Goal: Task Accomplishment & Management: Use online tool/utility

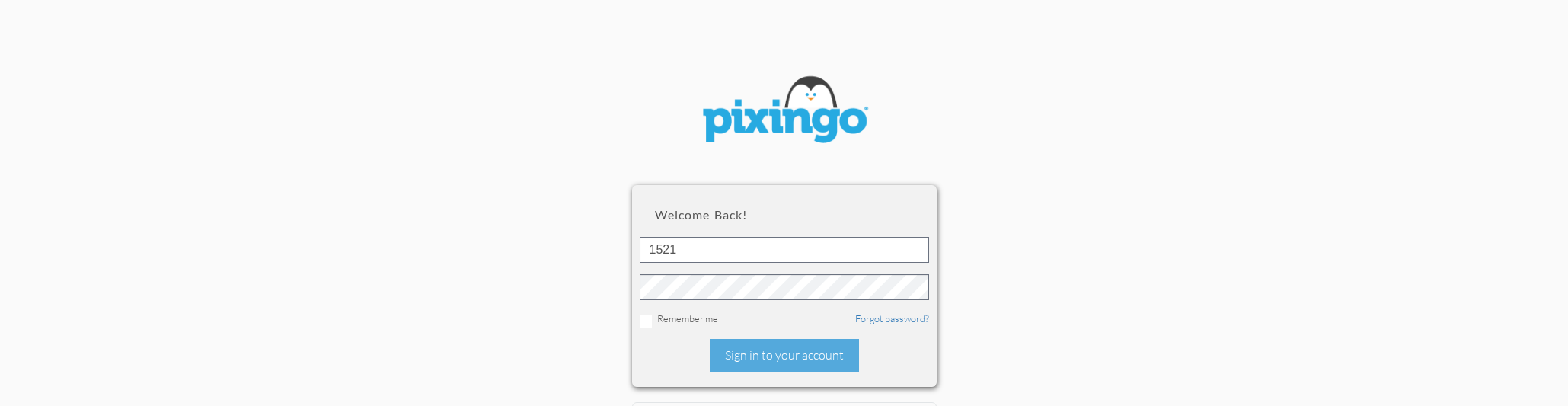
type input "1521"
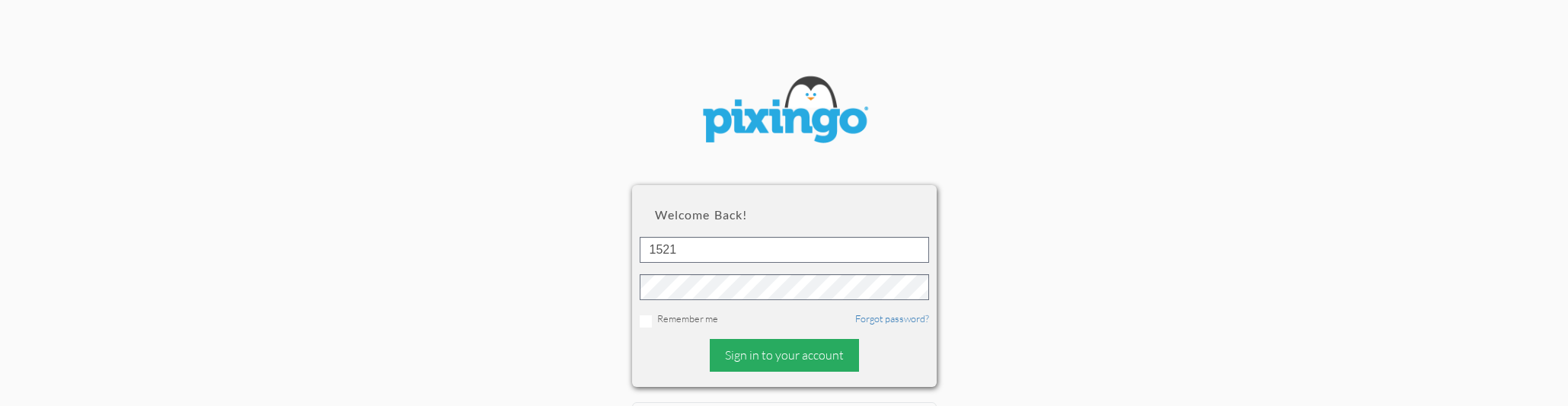
click at [774, 348] on div "Sign in to your account" at bounding box center [784, 355] width 149 height 33
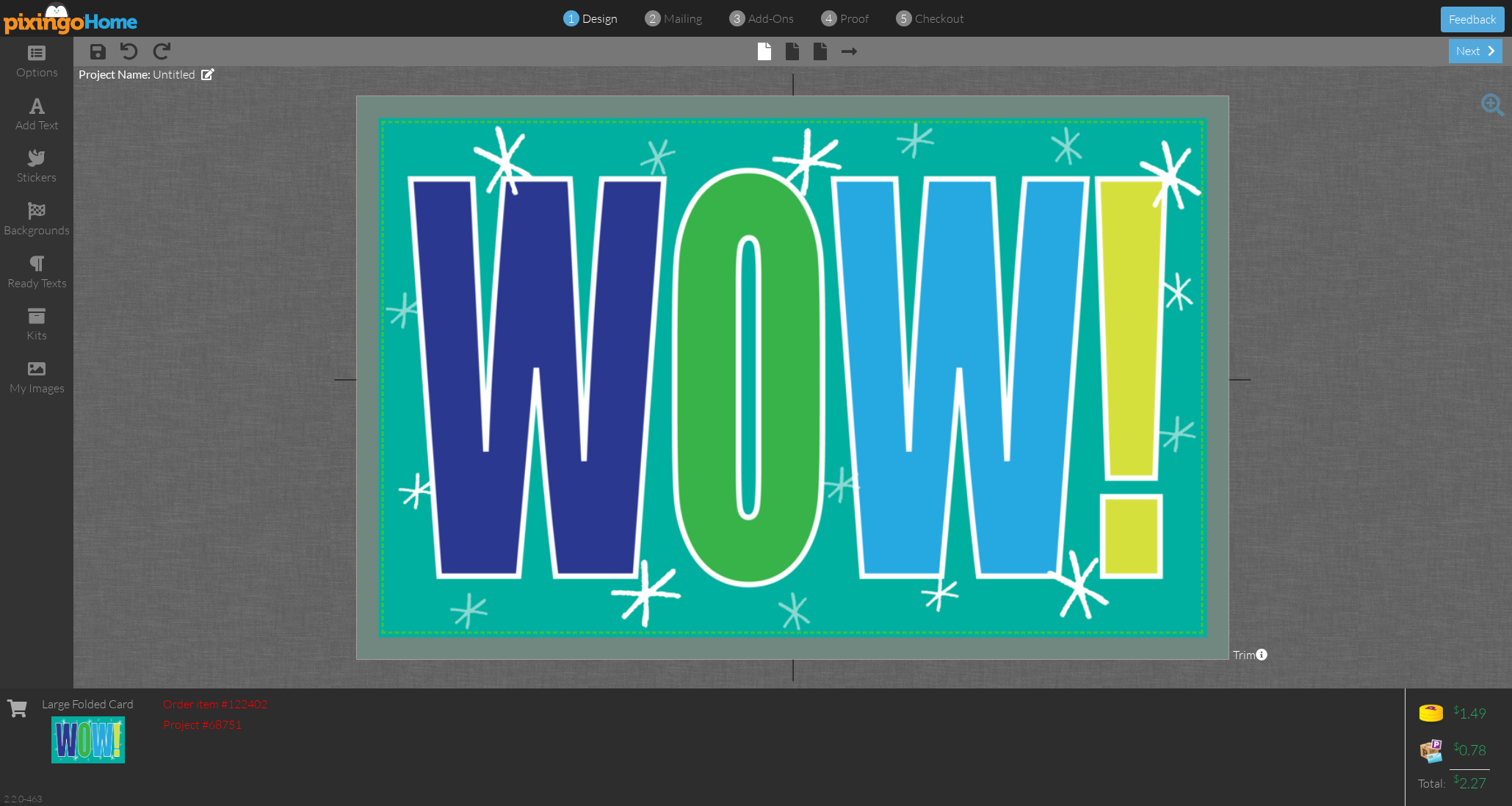
click at [102, 14] on img at bounding box center [71, 18] width 135 height 33
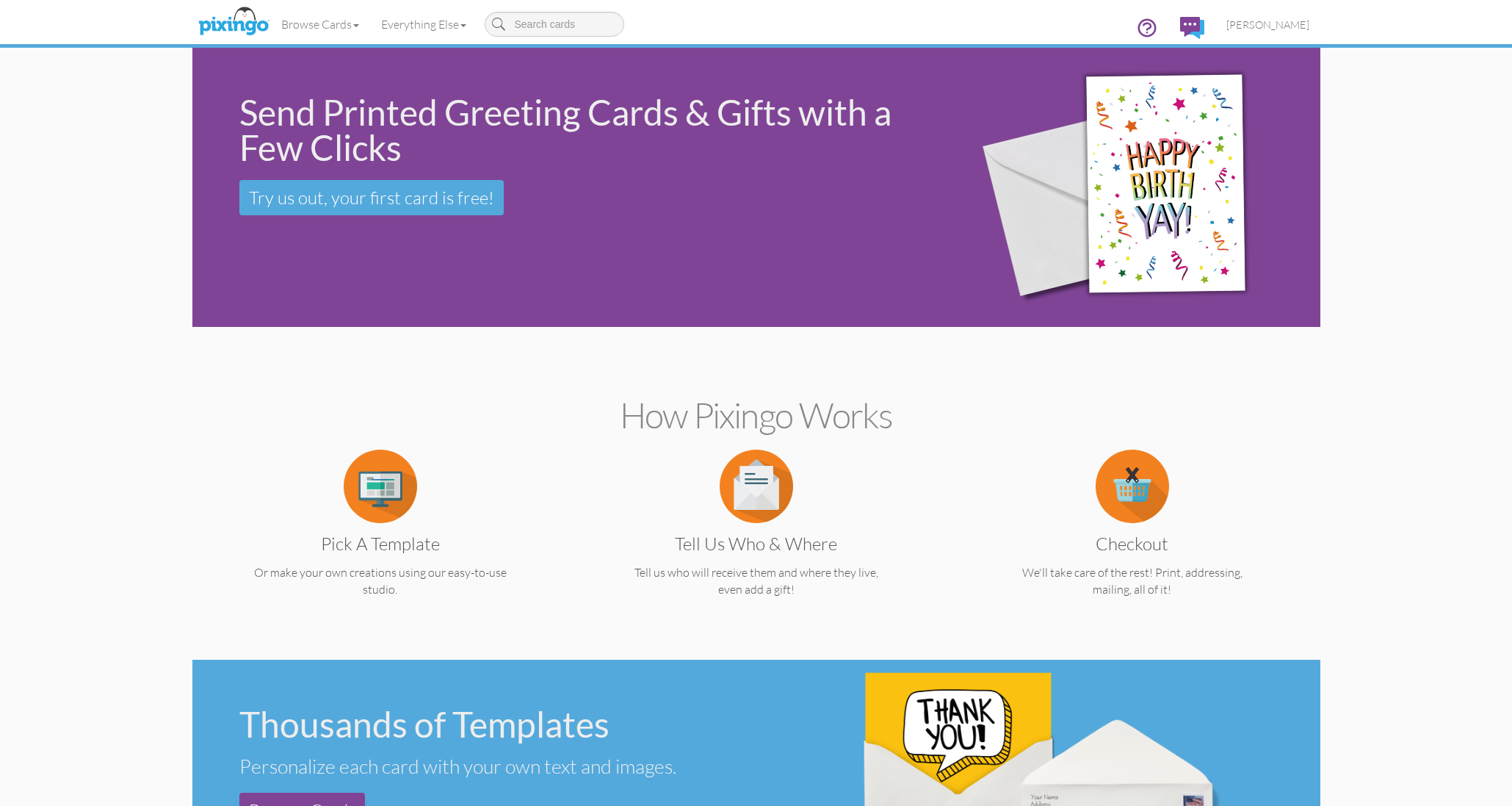
click at [370, 390] on img at bounding box center [380, 486] width 73 height 73
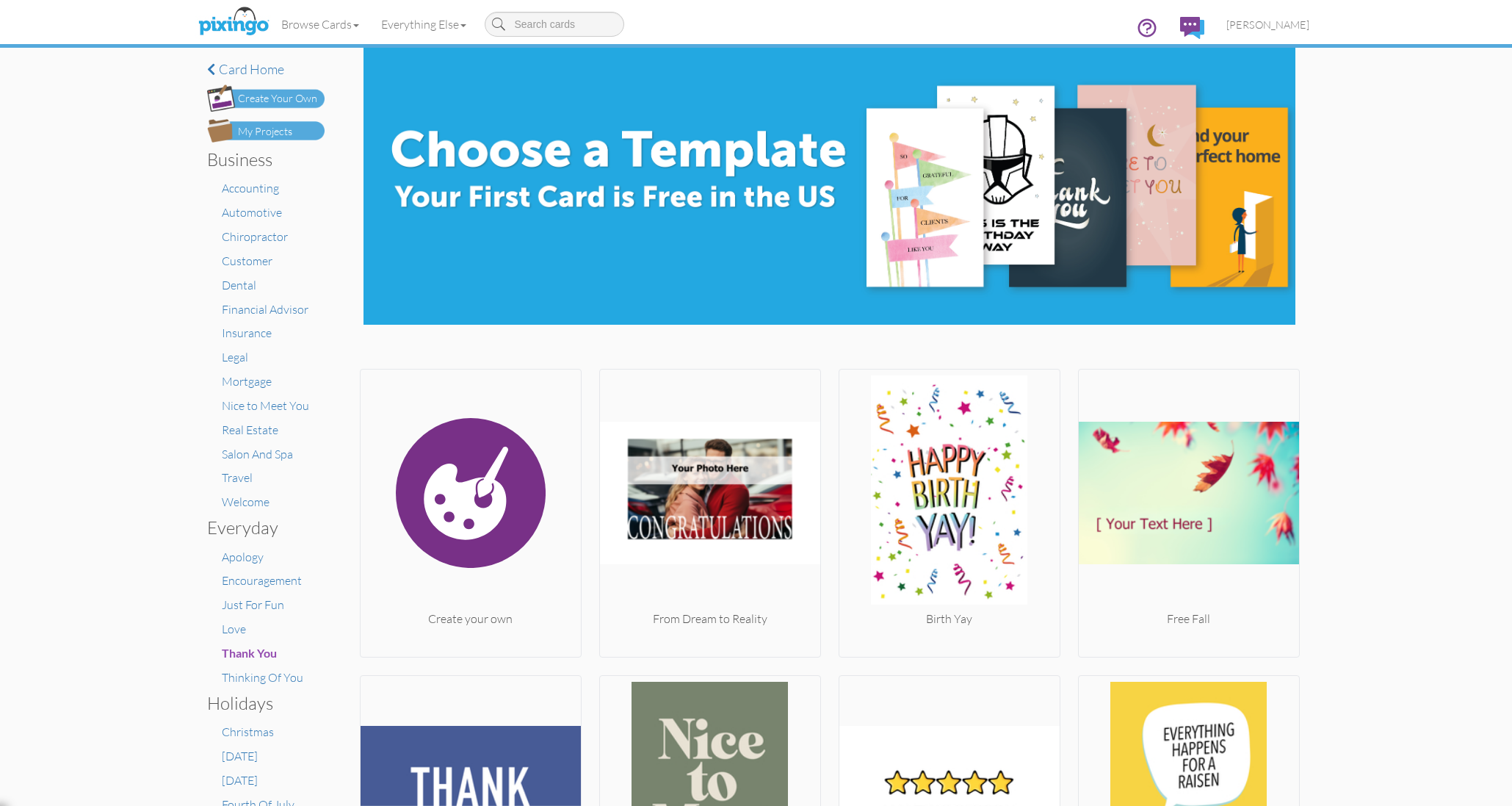
click at [299, 127] on img at bounding box center [266, 131] width 118 height 24
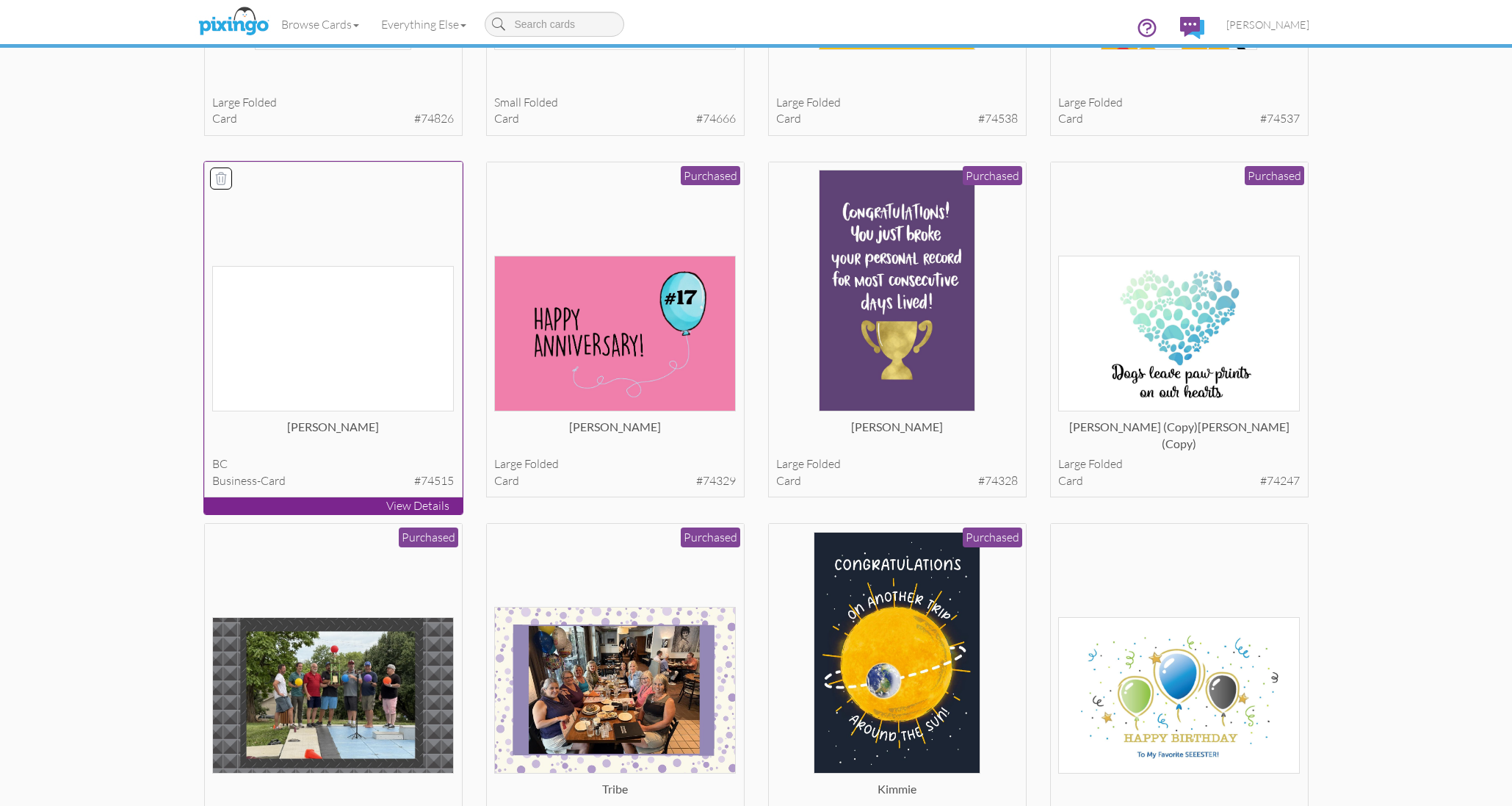
scroll to position [710, 0]
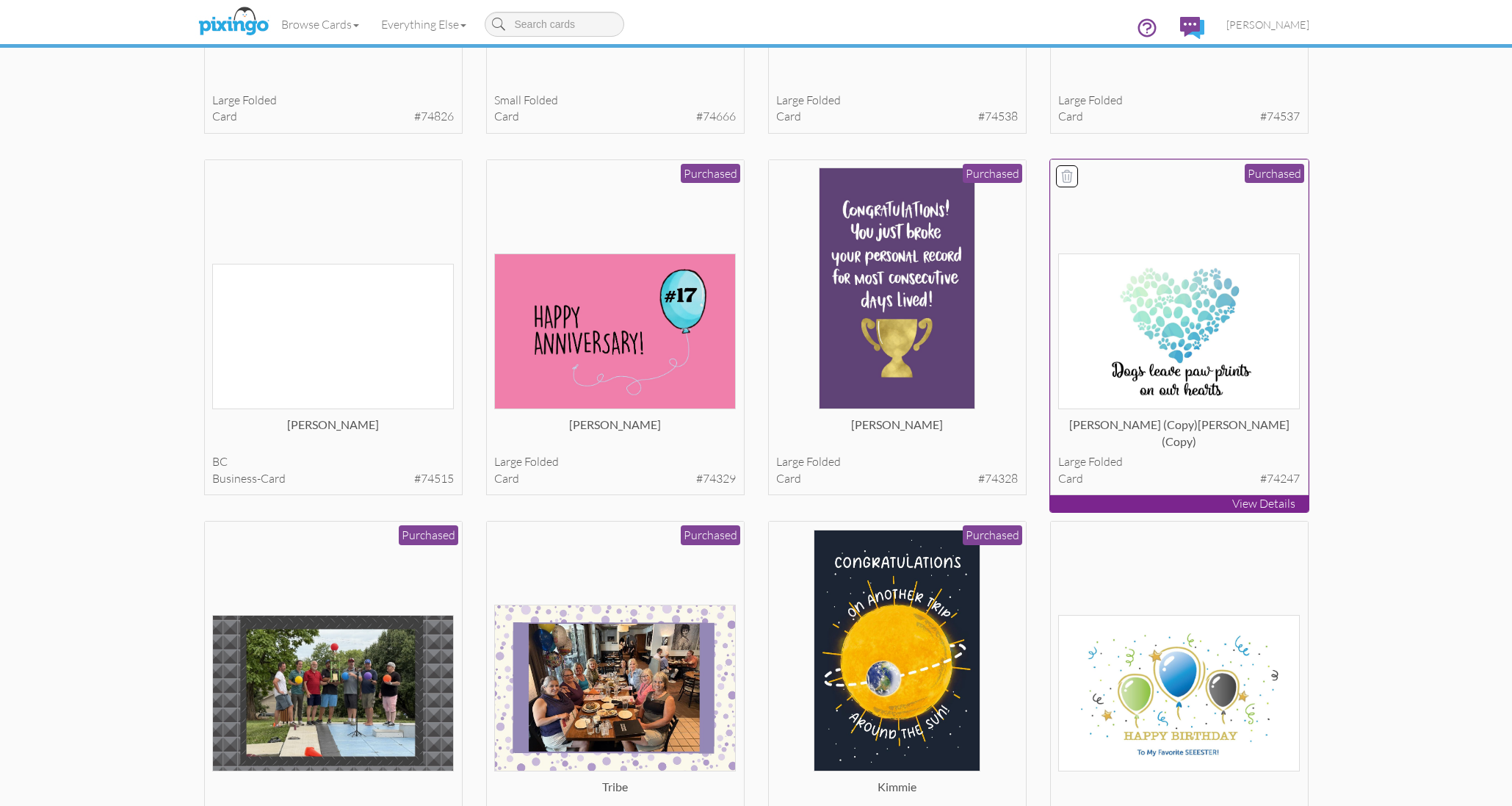
click at [1139, 317] on img at bounding box center [1179, 331] width 242 height 156
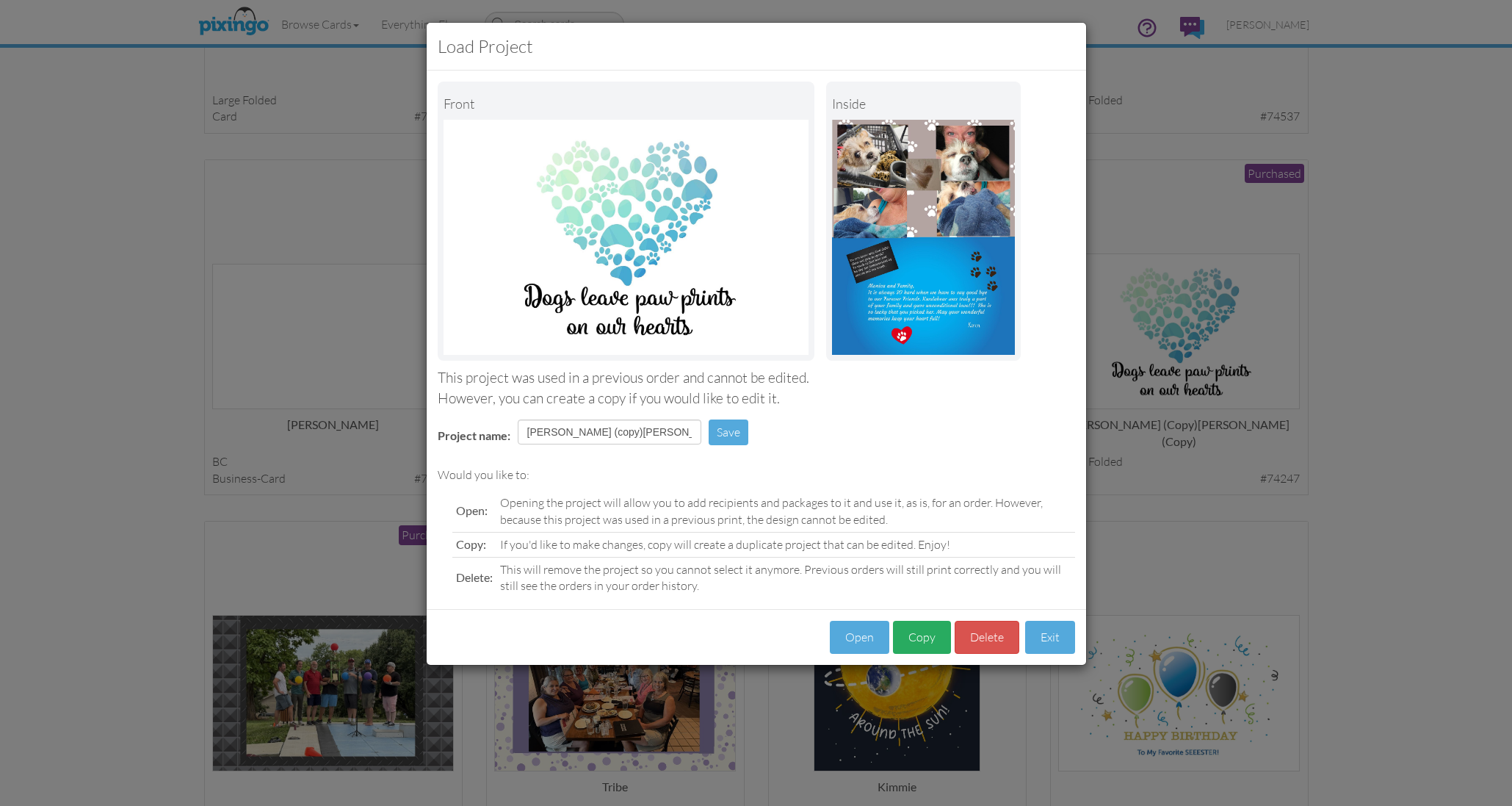
click at [919, 390] on button "Copy" at bounding box center [922, 637] width 58 height 33
